Goal: Transaction & Acquisition: Purchase product/service

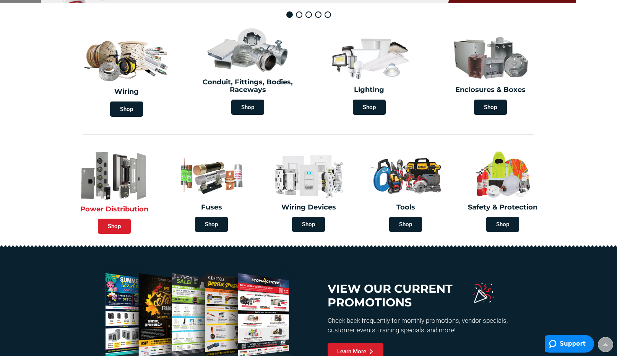
click at [111, 231] on span "Shop" at bounding box center [114, 226] width 33 height 15
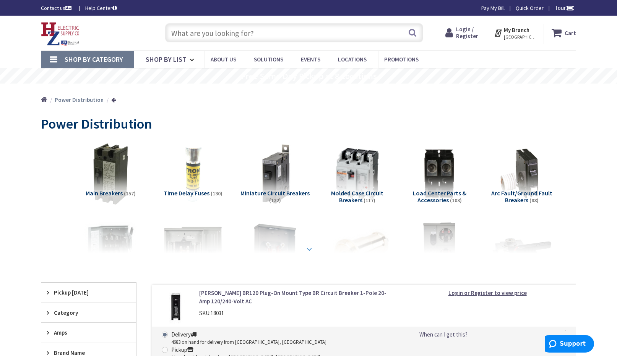
click at [308, 249] on strong at bounding box center [309, 248] width 9 height 8
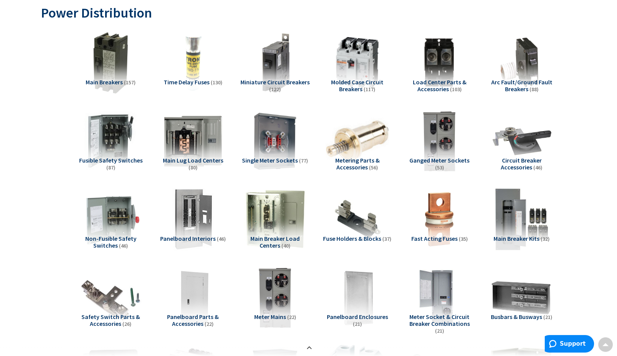
scroll to position [105, 0]
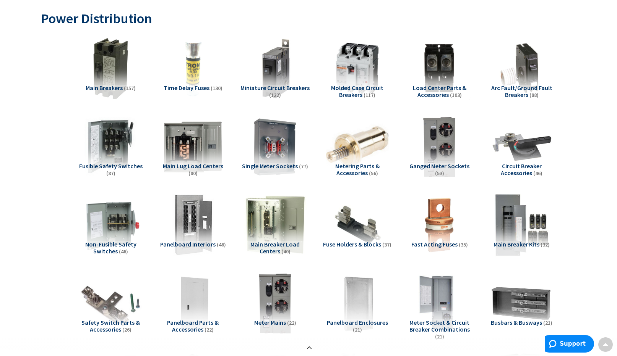
click at [188, 247] on span "Panelboard Interiors" at bounding box center [187, 245] width 55 height 8
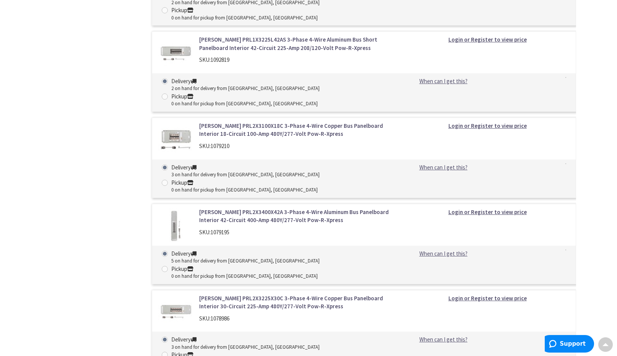
scroll to position [2365, 0]
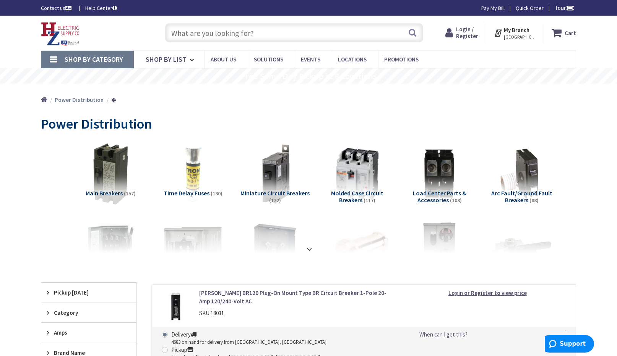
click at [476, 35] on span "Login / Register" at bounding box center [467, 33] width 22 height 14
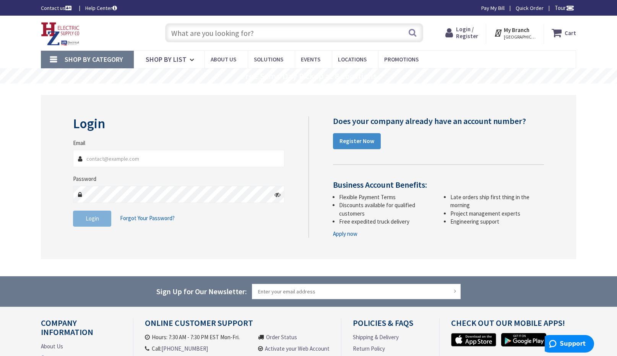
drag, startPoint x: 122, startPoint y: 160, endPoint x: 117, endPoint y: 161, distance: 5.0
click at [122, 161] on input "Email" at bounding box center [178, 158] width 211 height 17
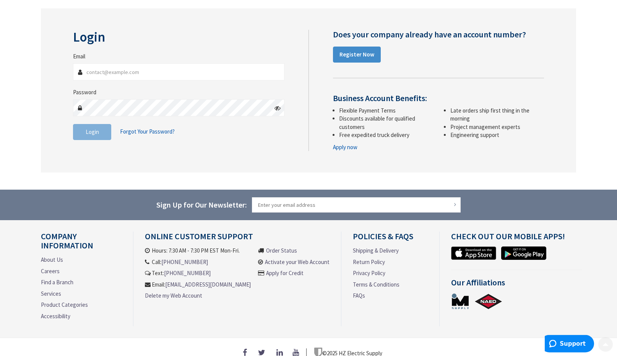
scroll to position [100, 0]
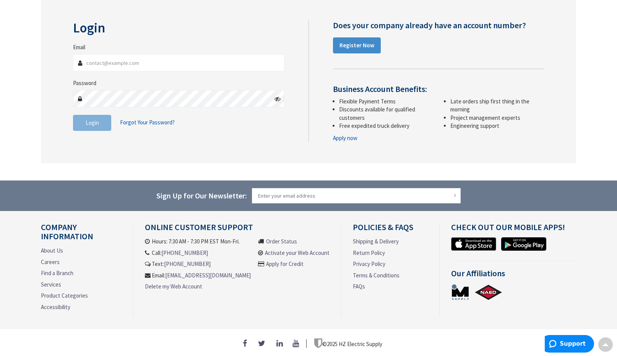
click at [353, 136] on link "Apply now" at bounding box center [345, 138] width 24 height 8
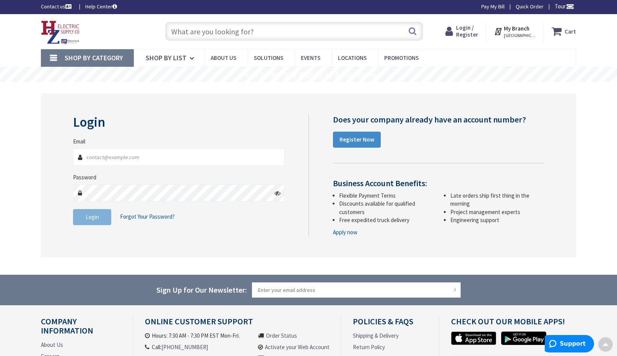
scroll to position [0, 0]
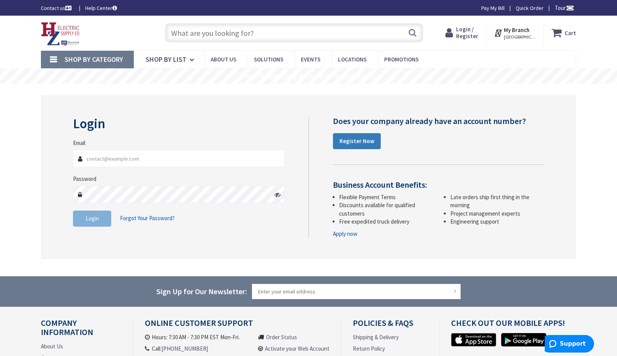
click at [349, 146] on link "Register Now" at bounding box center [357, 141] width 48 height 16
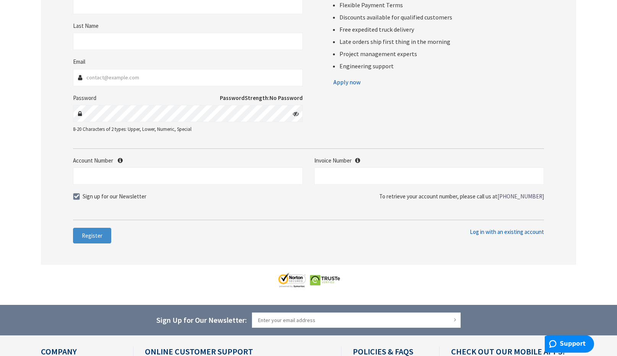
scroll to position [158, 0]
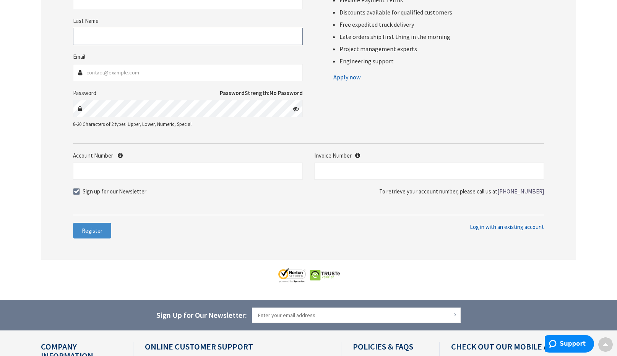
click at [100, 37] on input "Last Name" at bounding box center [188, 36] width 230 height 17
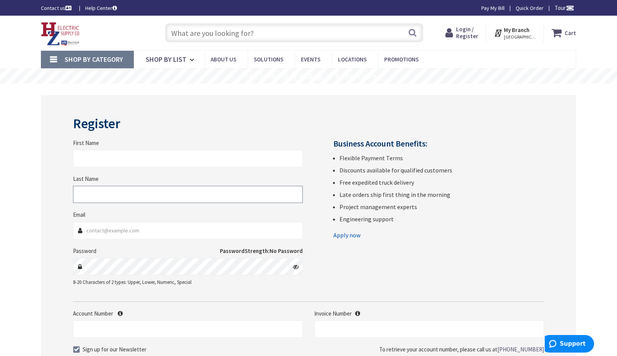
scroll to position [53, 0]
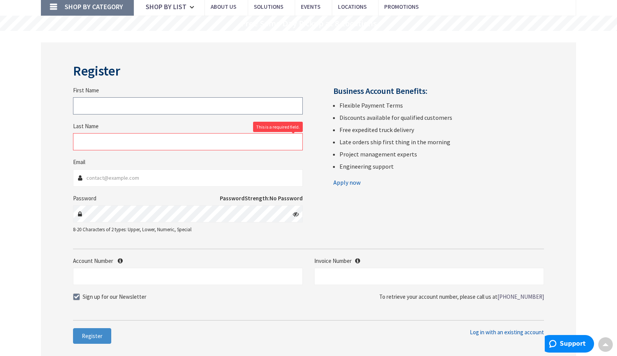
click at [126, 105] on input "First Name" at bounding box center [188, 105] width 230 height 17
type input "James"
type input "Ryder"
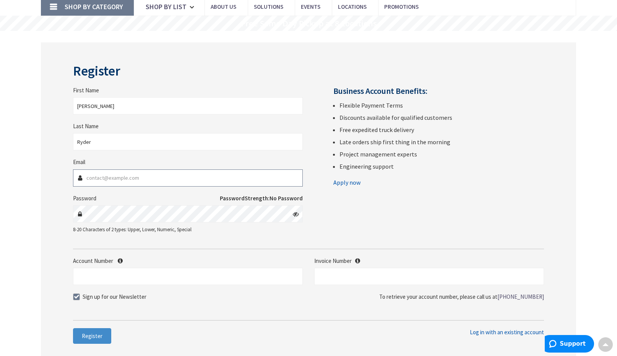
click at [96, 178] on input "Email" at bounding box center [188, 178] width 230 height 17
type input "mackeli@comcast.net"
click at [102, 278] on input "Account Number" at bounding box center [188, 276] width 230 height 17
type input "67308"
click at [102, 340] on button "Register" at bounding box center [92, 337] width 38 height 16
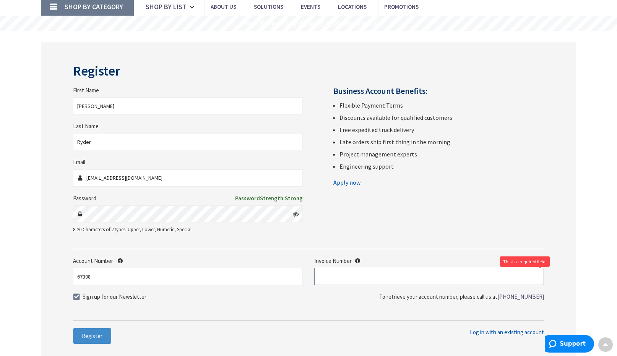
click at [330, 275] on input "text" at bounding box center [429, 276] width 230 height 17
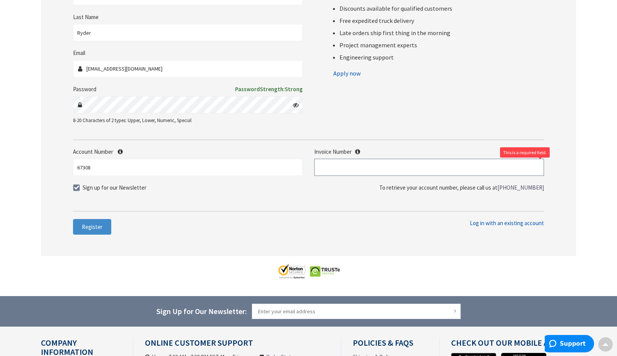
scroll to position [158, 0]
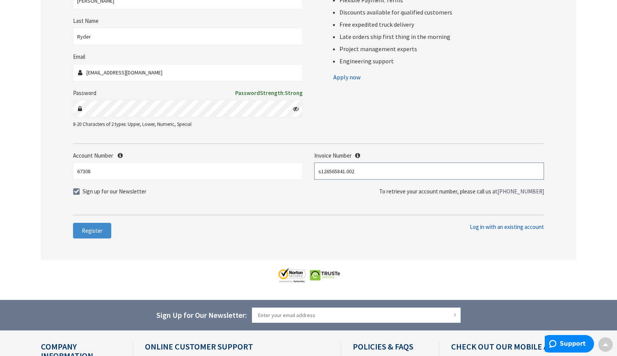
type input "s126565841.002"
click at [80, 191] on label "Sign up for our Newsletter" at bounding box center [109, 192] width 73 height 8
click at [78, 195] on span at bounding box center [76, 191] width 7 height 7
click at [78, 194] on input "Sign up for our Newsletter" at bounding box center [77, 191] width 5 height 5
click at [98, 237] on button "Register" at bounding box center [92, 231] width 38 height 16
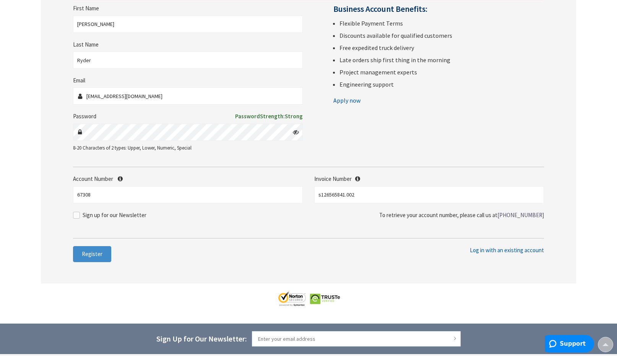
click at [76, 217] on span at bounding box center [76, 215] width 7 height 7
click at [76, 217] on input "Sign up for our Newsletter" at bounding box center [77, 215] width 5 height 5
checkbox input "true"
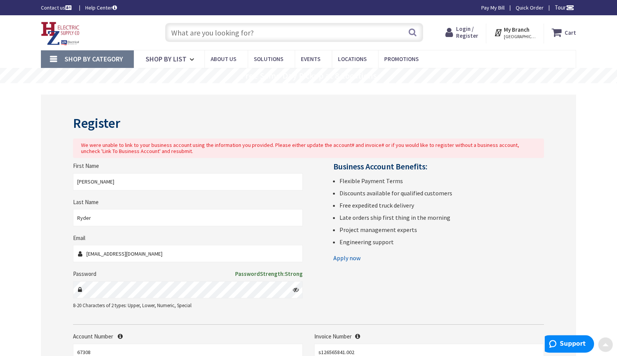
scroll to position [0, 0]
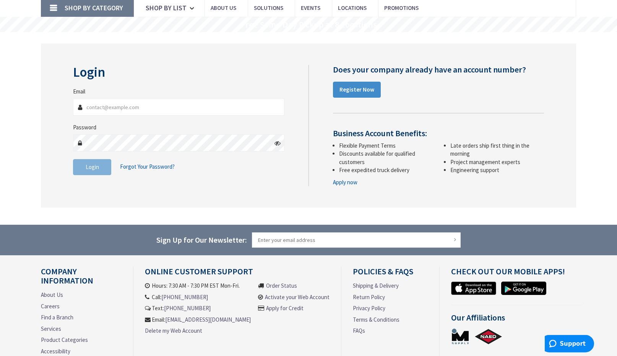
scroll to position [100, 0]
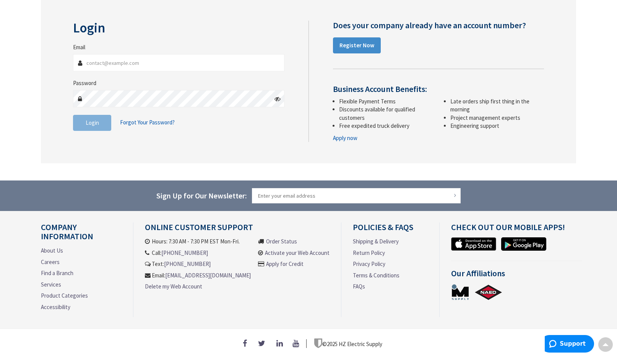
click at [272, 251] on link "Activate your Web Account" at bounding box center [297, 253] width 65 height 8
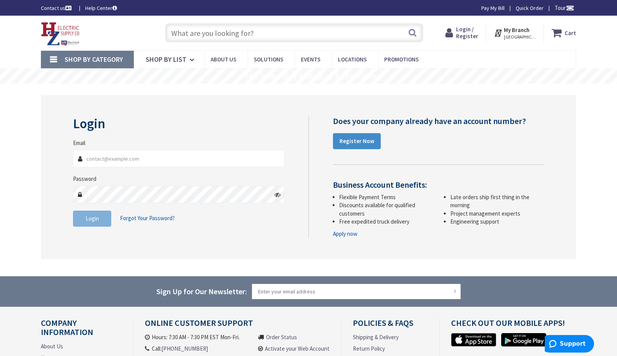
click at [518, 37] on span "[GEOGRAPHIC_DATA], [GEOGRAPHIC_DATA]" at bounding box center [520, 37] width 32 height 6
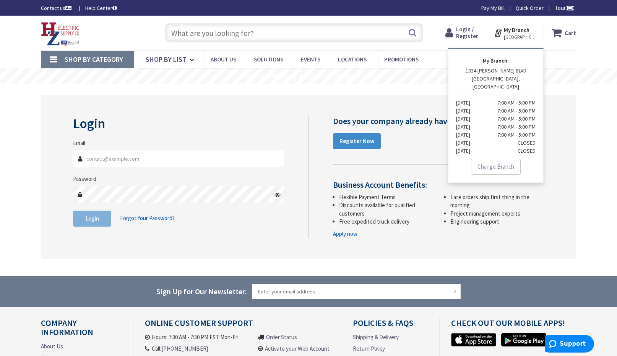
click at [526, 9] on link "Quick Order" at bounding box center [529, 8] width 28 height 8
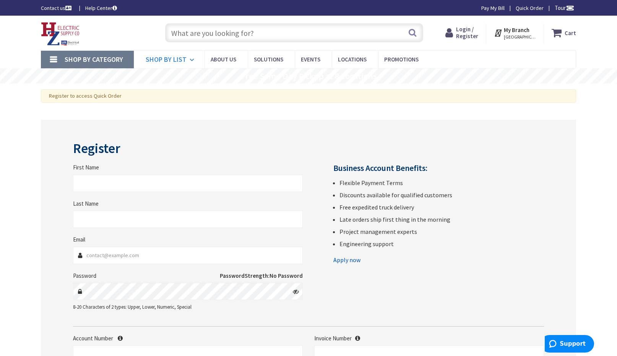
click at [178, 62] on span "Shop By List" at bounding box center [166, 59] width 41 height 9
